Goal: Complete application form: Complete application form

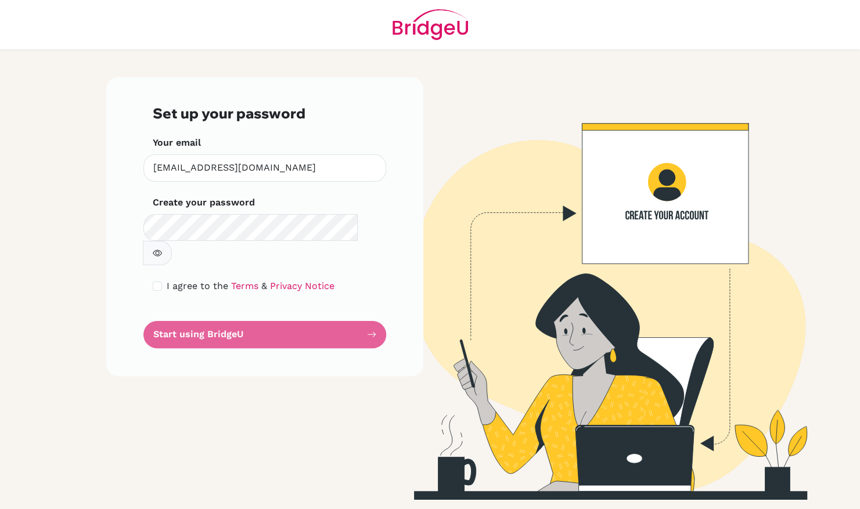
click at [678, 473] on img at bounding box center [596, 288] width 662 height 423
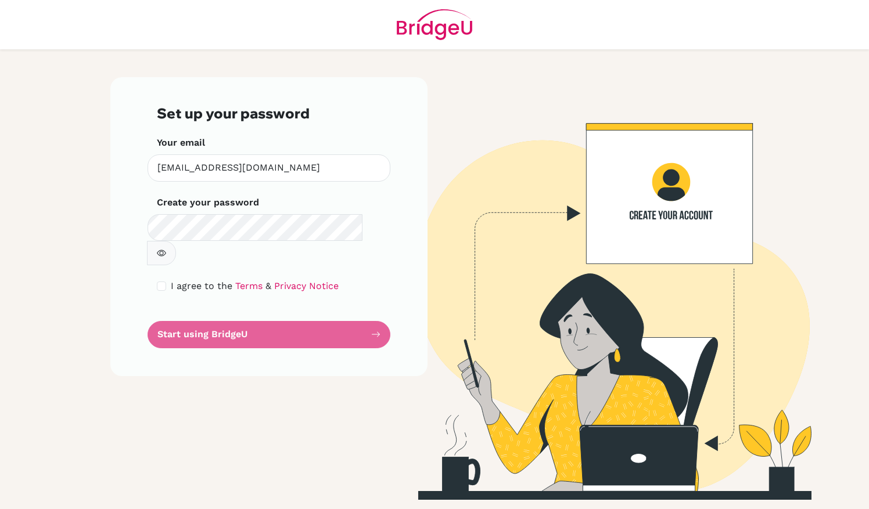
click at [295, 313] on form "Set up your password Your email dfarrera@otazu.com Invalid email Create your pa…" at bounding box center [269, 226] width 224 height 243
click at [247, 304] on form "Set up your password Your email dfarrera@otazu.com Invalid email Create your pa…" at bounding box center [269, 226] width 224 height 243
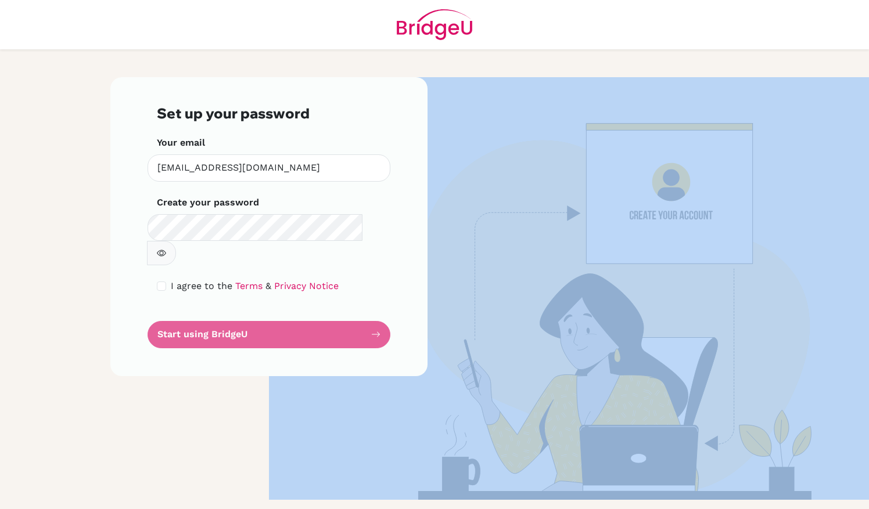
click at [247, 304] on form "Set up your password Your email dfarrera@otazu.com Invalid email Create your pa…" at bounding box center [269, 226] width 224 height 243
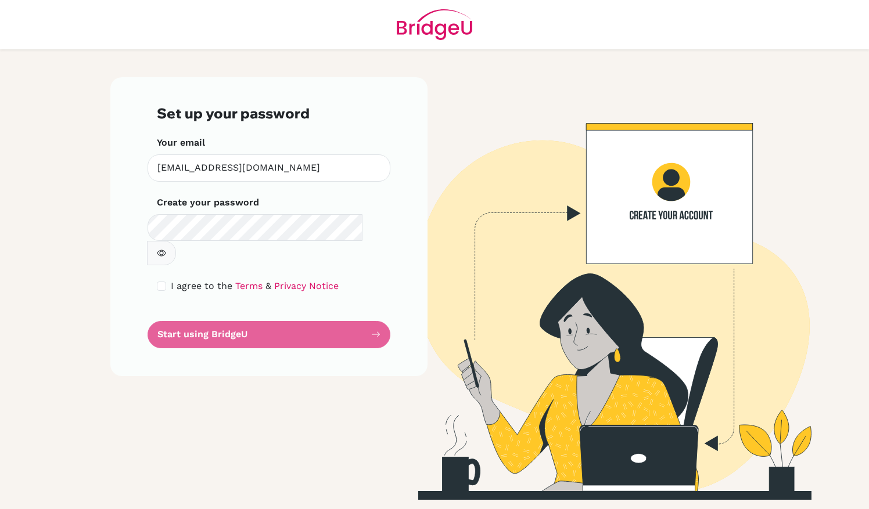
click at [247, 304] on form "Set up your password Your email dfarrera@otazu.com Invalid email Create your pa…" at bounding box center [269, 226] width 224 height 243
click at [378, 308] on form "Set up your password Your email dfarrera@otazu.com Invalid email Create your pa…" at bounding box center [269, 226] width 224 height 243
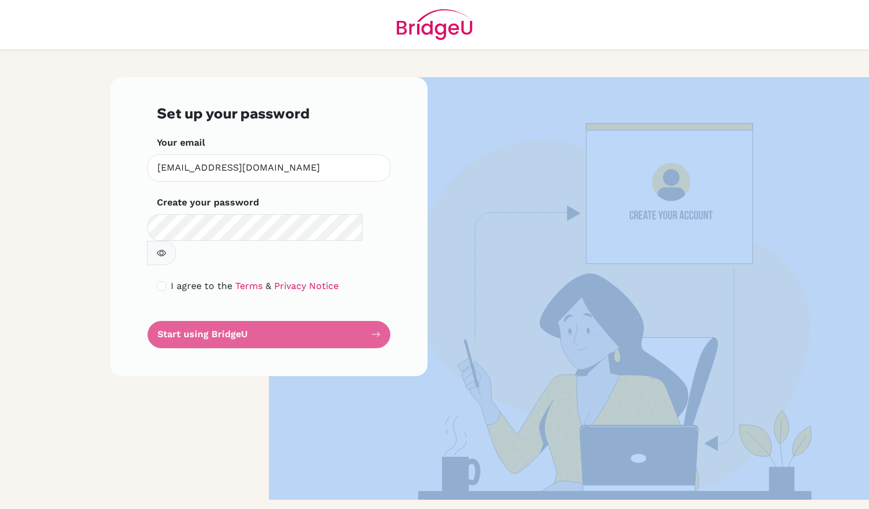
click at [378, 308] on form "Set up your password Your email dfarrera@otazu.com Invalid email Create your pa…" at bounding box center [269, 226] width 224 height 243
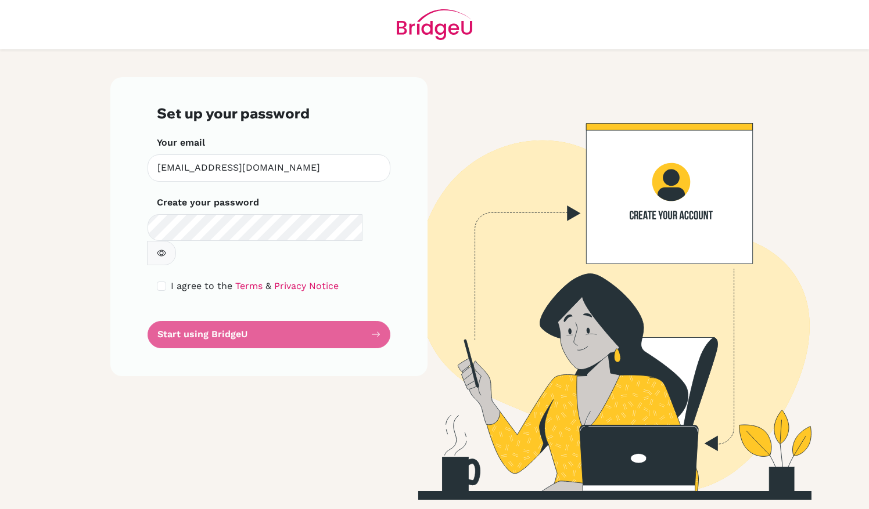
click at [377, 53] on div "Set up your password Your email dfarrera@otazu.com Invalid email Create your pa…" at bounding box center [434, 279] width 662 height 460
click at [442, 28] on img at bounding box center [434, 24] width 75 height 49
click at [176, 241] on button "button" at bounding box center [161, 253] width 29 height 24
click at [303, 316] on form "Set up your password Your email dfarrera@otazu.com Invalid email Create your pa…" at bounding box center [269, 226] width 224 height 243
click at [216, 308] on form "Set up your password Your email dfarrera@otazu.com Invalid email Create your pa…" at bounding box center [269, 226] width 224 height 243
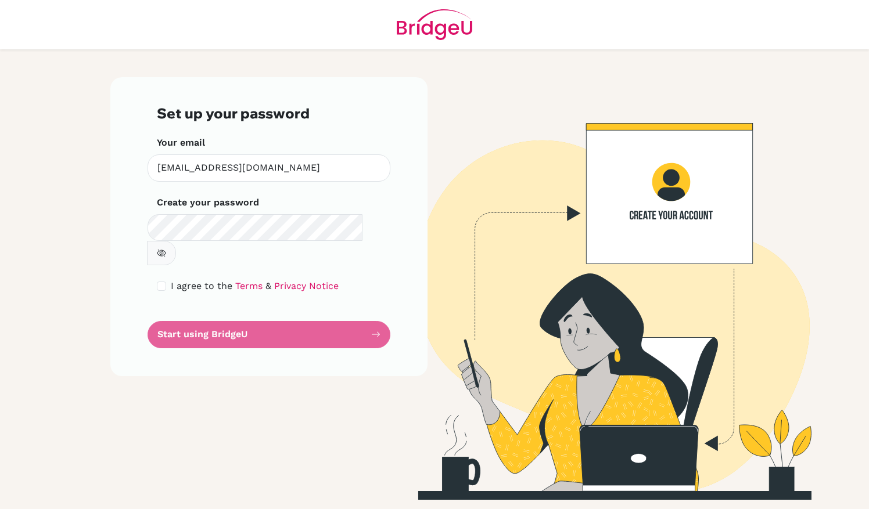
click at [176, 241] on button "button" at bounding box center [161, 253] width 29 height 24
click at [251, 318] on form "Set up your password Your email dfarrera@otazu.com Invalid email Create your pa…" at bounding box center [269, 226] width 224 height 243
click at [250, 312] on form "Set up your password Your email dfarrera@otazu.com Invalid email Create your pa…" at bounding box center [269, 226] width 224 height 243
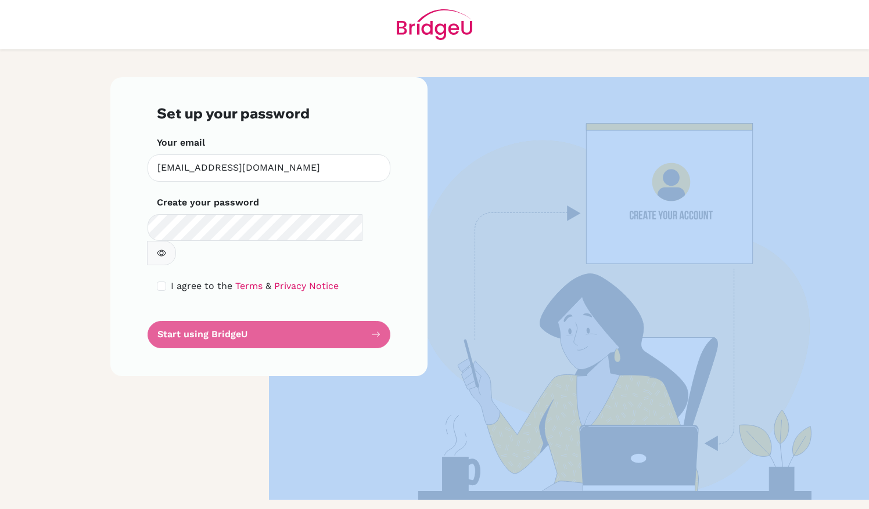
click at [250, 312] on form "Set up your password Your email dfarrera@otazu.com Invalid email Create your pa…" at bounding box center [269, 226] width 224 height 243
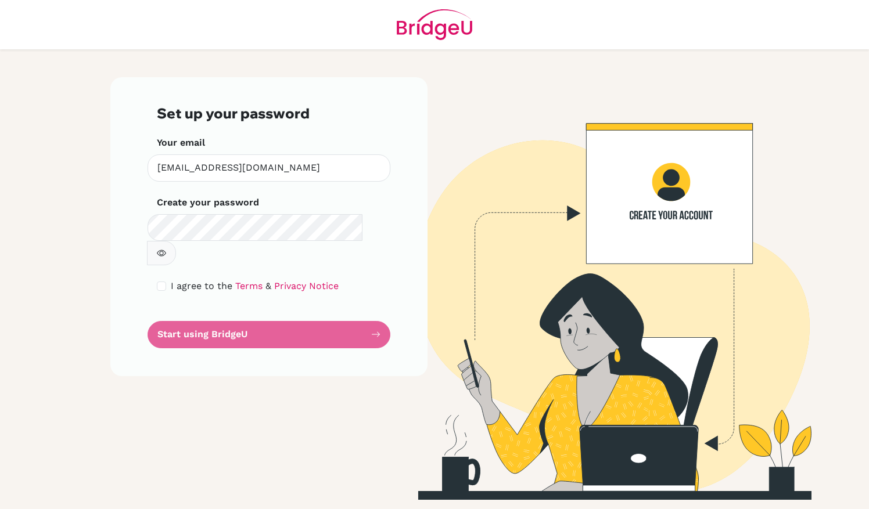
drag, startPoint x: 250, startPoint y: 312, endPoint x: 91, endPoint y: 339, distance: 161.3
click at [91, 339] on main "Set up your password Your email dfarrera@otazu.com Invalid email Create your pa…" at bounding box center [434, 254] width 869 height 509
click at [165, 279] on div "I agree to the Terms & Privacy Notice" at bounding box center [269, 286] width 224 height 14
click at [163, 282] on input "checkbox" at bounding box center [161, 286] width 9 height 9
checkbox input "true"
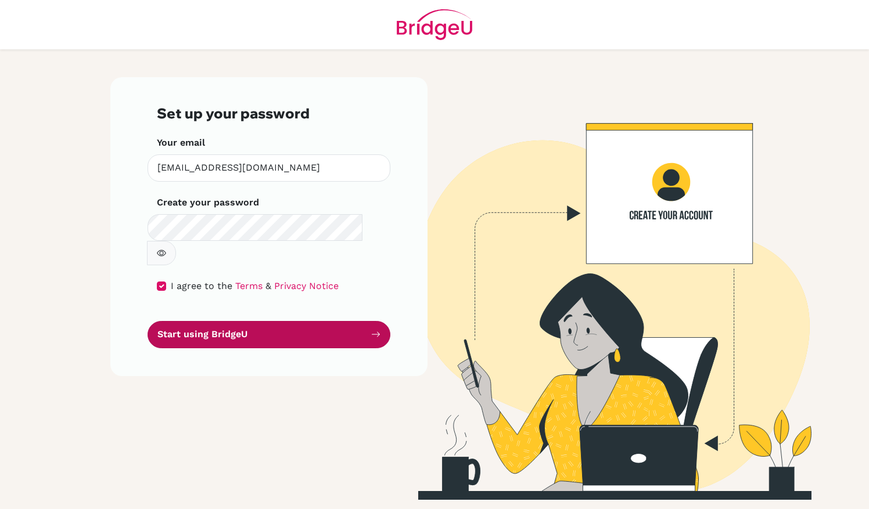
click at [232, 321] on button "Start using BridgeU" at bounding box center [268, 334] width 243 height 27
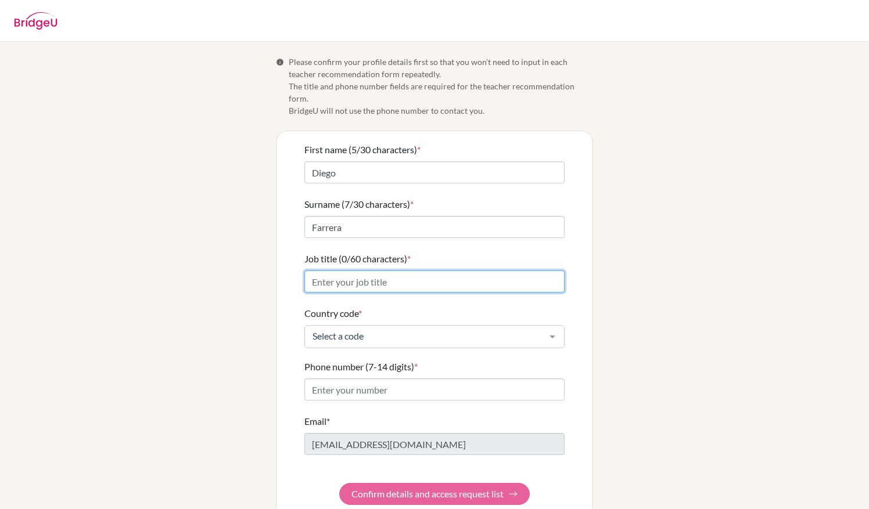
click at [411, 271] on input "Job title (0/60 characters) *" at bounding box center [434, 282] width 260 height 22
type input "CEO"
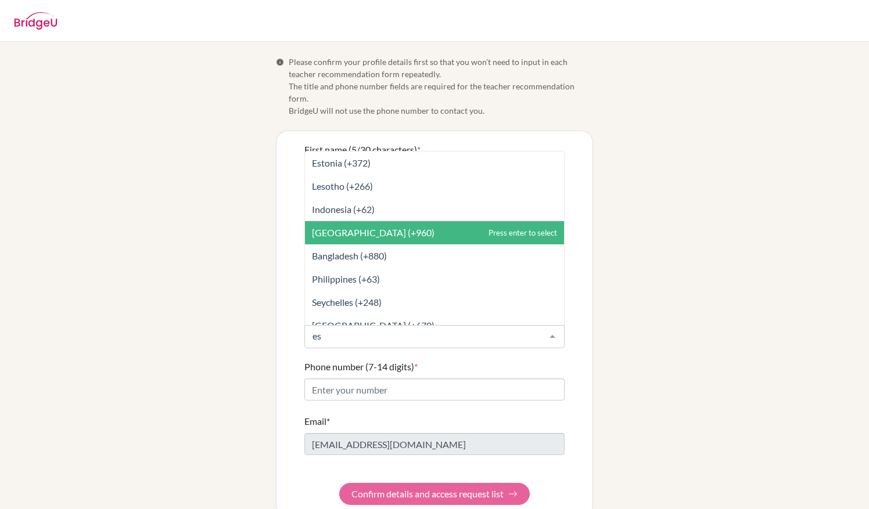
type input "e"
type input "spa"
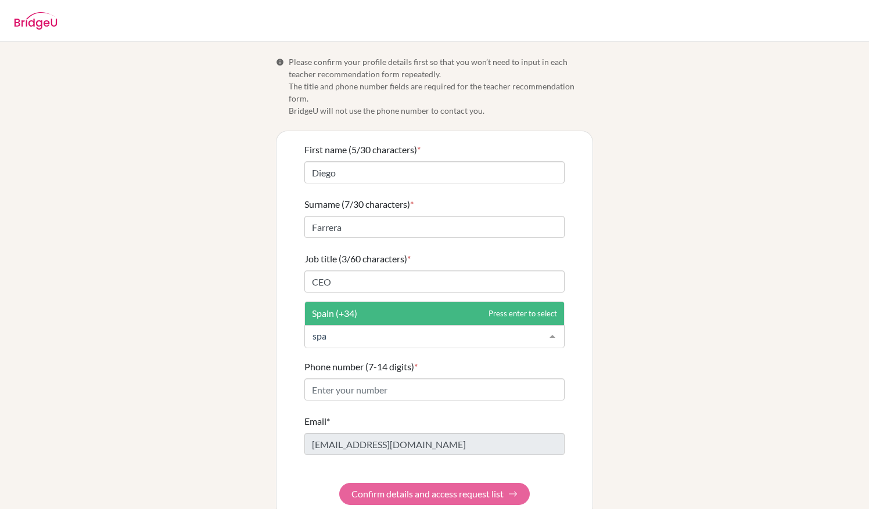
click at [363, 302] on span "Spain (+34)" at bounding box center [434, 313] width 259 height 23
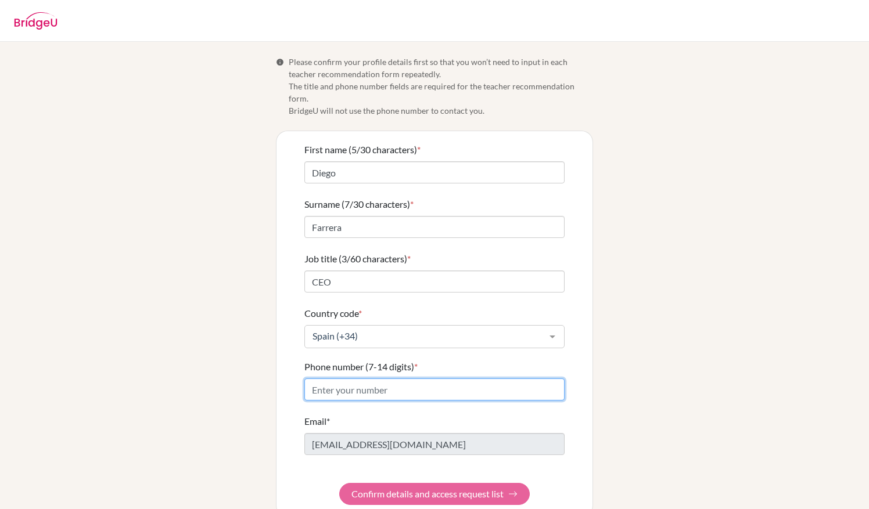
click at [391, 379] on input "Phone number (7-14 digits) *" at bounding box center [434, 390] width 260 height 22
type input "682918821"
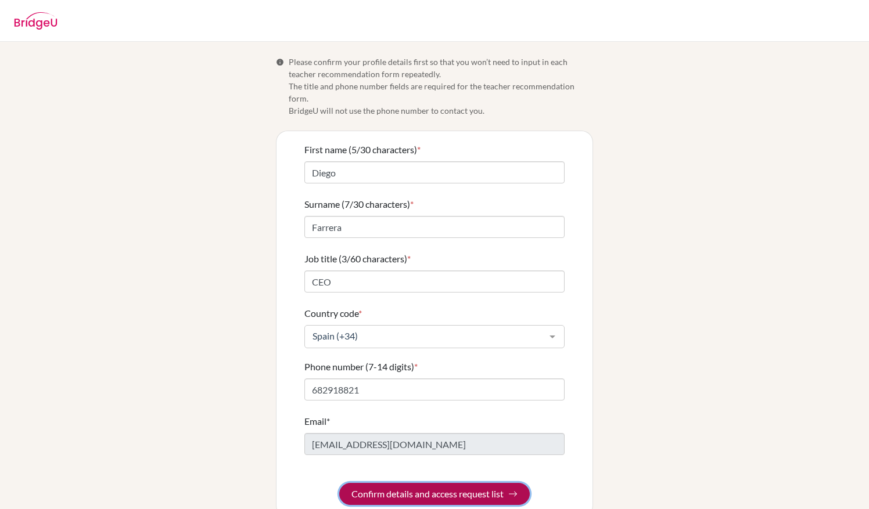
click at [483, 483] on button "Confirm details and access request list" at bounding box center [434, 494] width 190 height 22
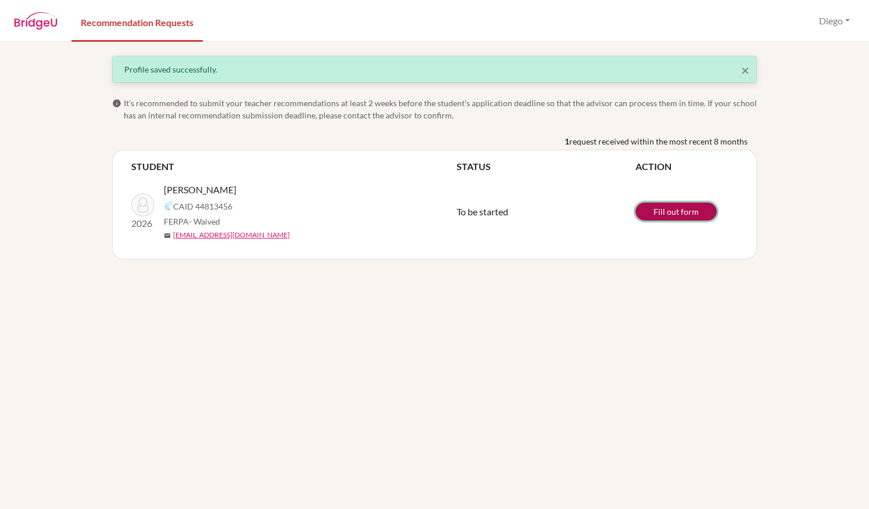
click at [671, 211] on link "Fill out form" at bounding box center [675, 212] width 81 height 18
click at [664, 212] on link "Fill out form" at bounding box center [675, 212] width 81 height 18
